Goal: Ask a question

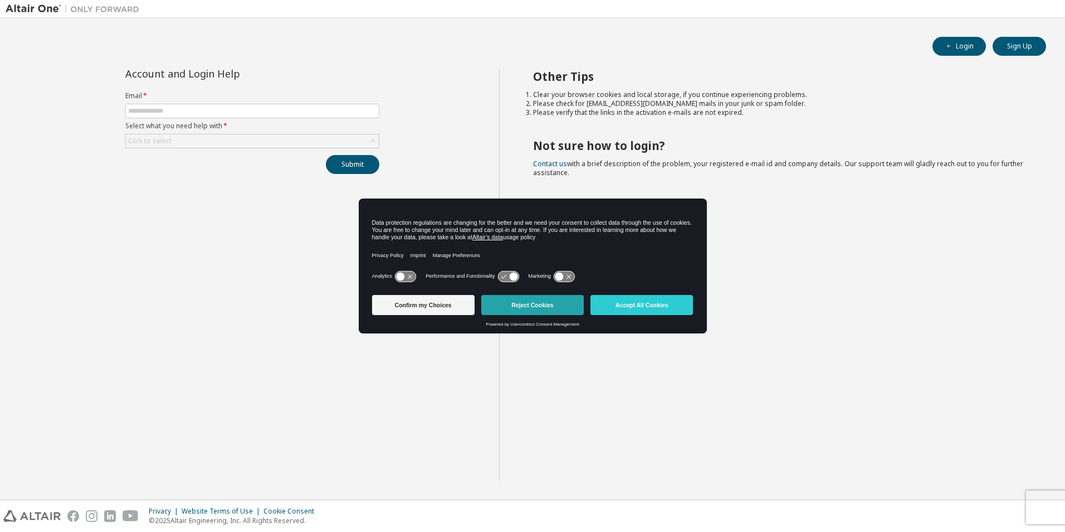
click at [534, 303] on button "Reject Cookies" at bounding box center [532, 305] width 103 height 20
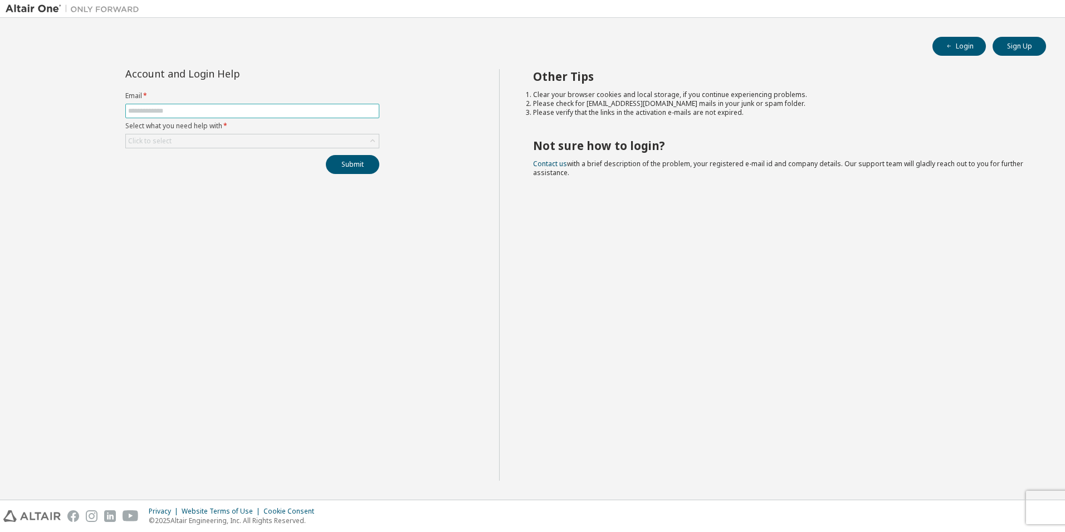
click at [284, 111] on input "text" at bounding box center [252, 110] width 248 height 9
type input "**********"
click at [339, 135] on div "Click to select" at bounding box center [252, 140] width 253 height 13
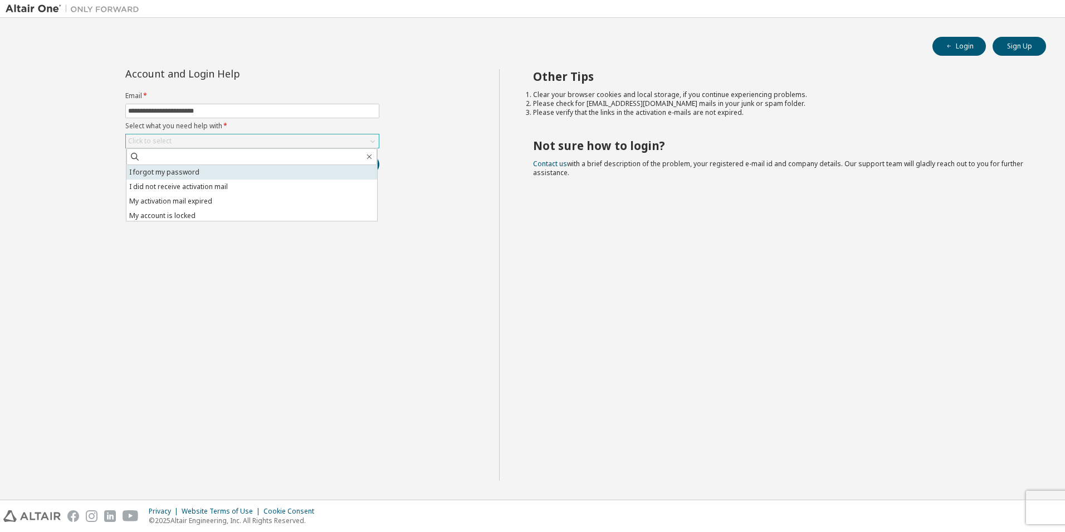
click at [320, 169] on li "I forgot my password" at bounding box center [251, 172] width 251 height 14
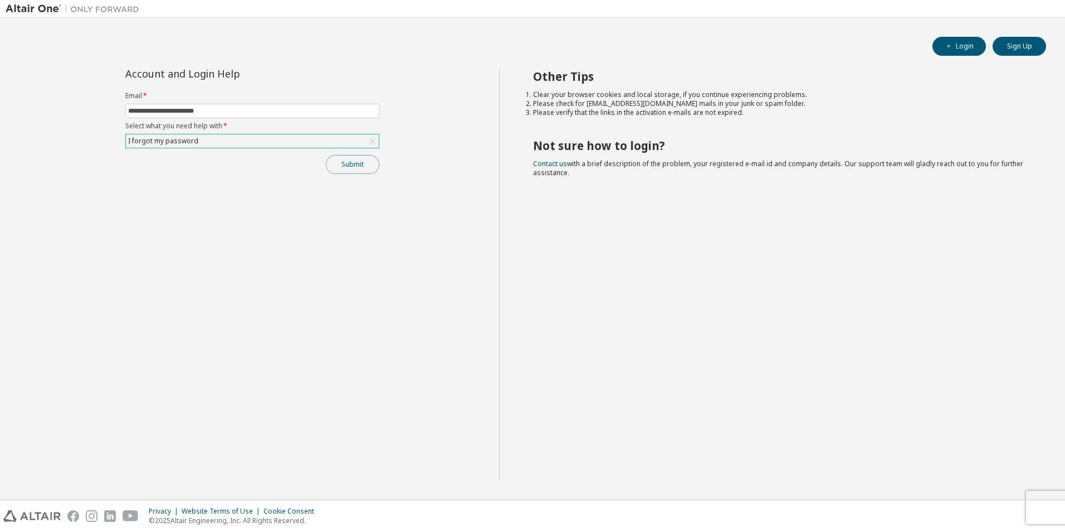
click at [364, 163] on button "Submit" at bounding box center [352, 164] width 53 height 19
click at [359, 164] on button "Submit" at bounding box center [352, 164] width 53 height 19
